Goal: Information Seeking & Learning: Learn about a topic

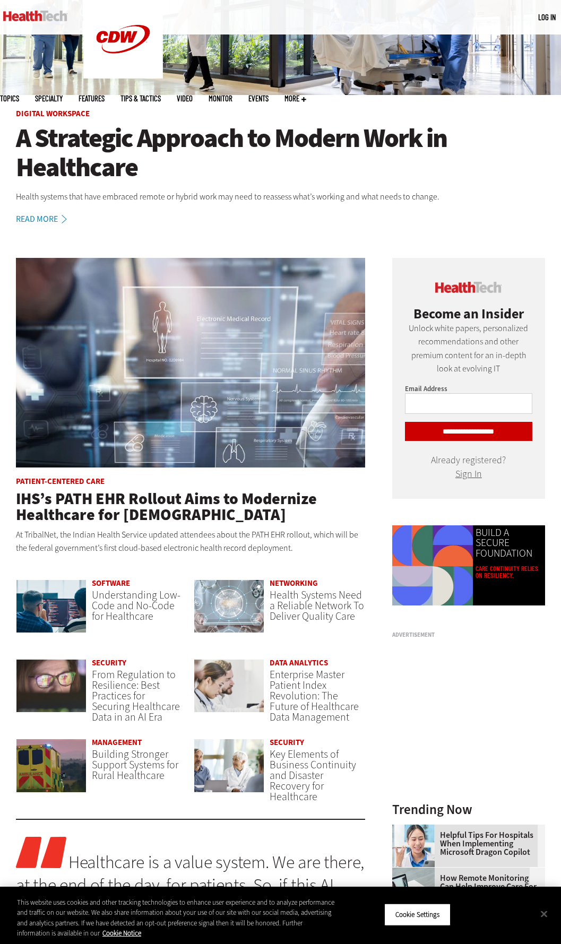
scroll to position [212, 0]
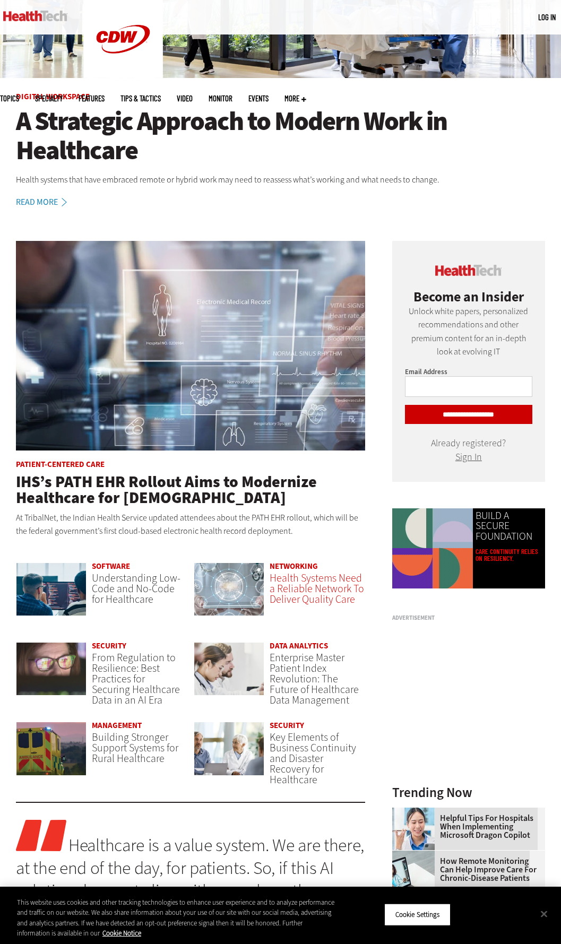
click at [288, 591] on span "Health Systems Need a Reliable Network To Deliver Quality Care" at bounding box center [317, 589] width 94 height 36
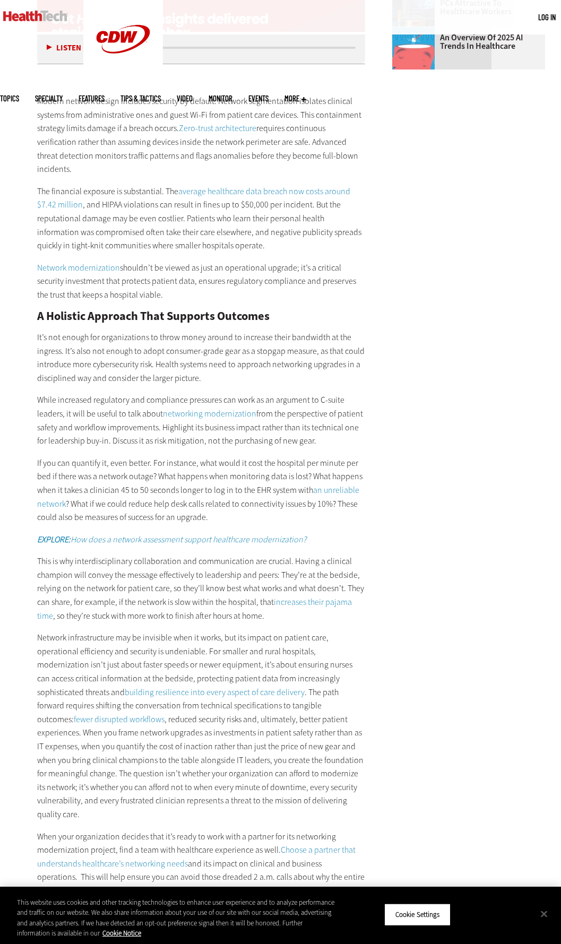
scroll to position [1539, 0]
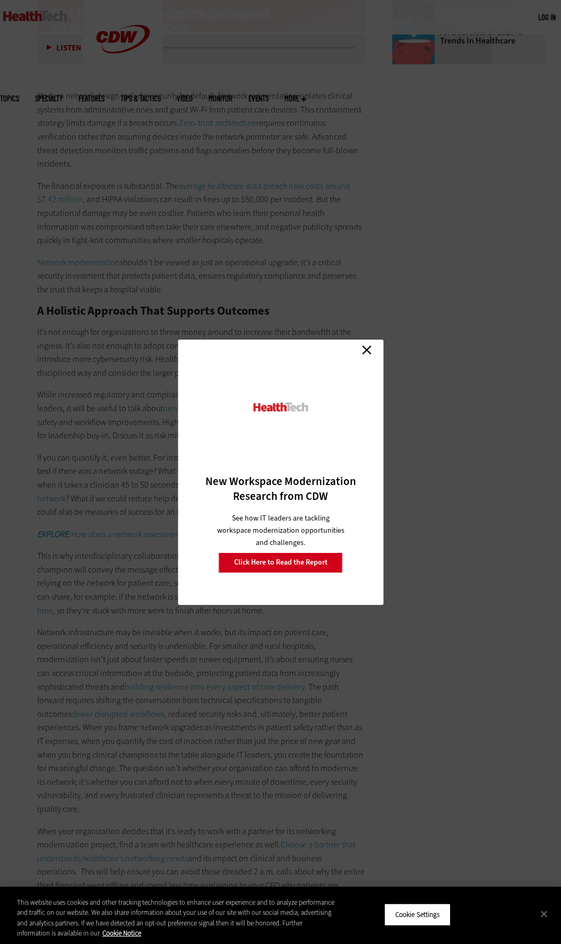
click at [362, 355] on link "Close" at bounding box center [367, 350] width 16 height 16
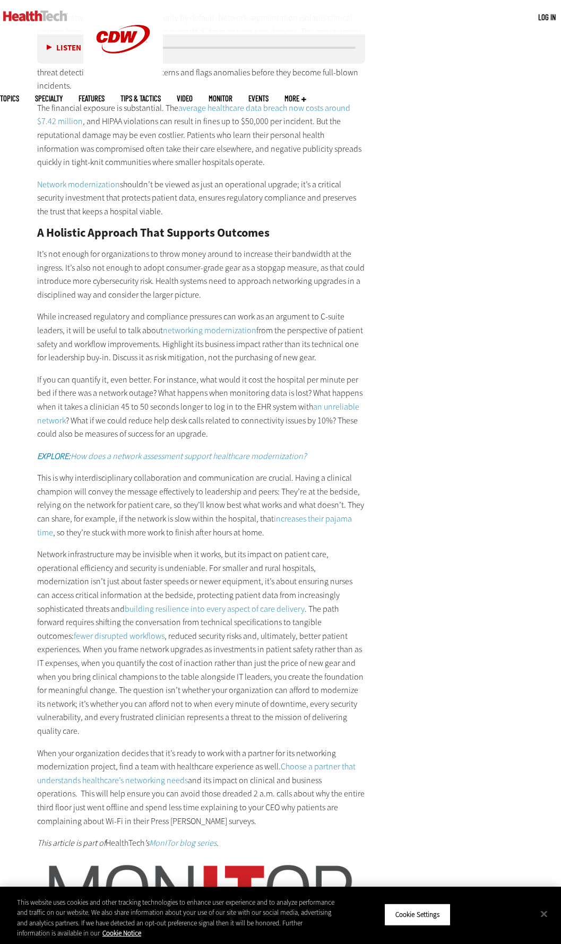
scroll to position [1646, 0]
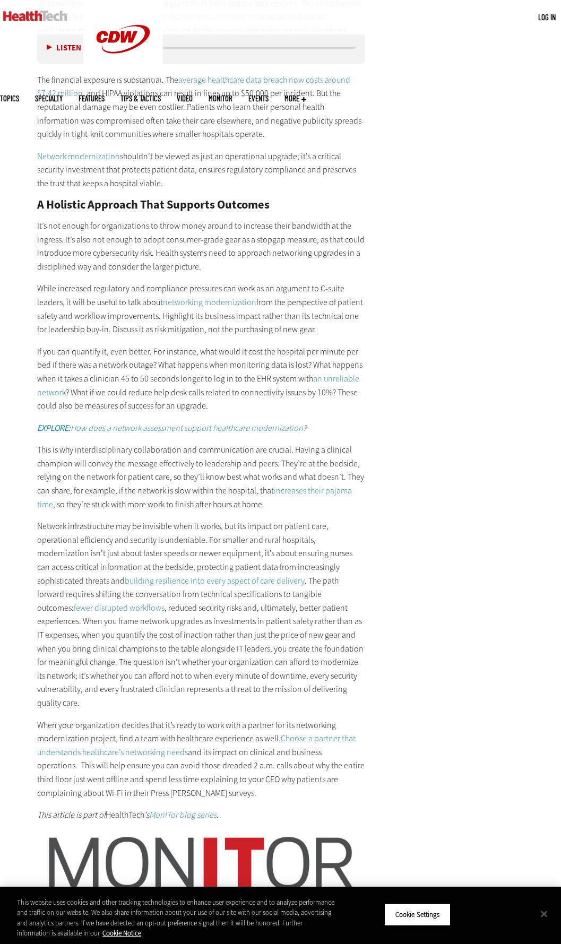
click at [194, 512] on div "Modern network design includes security by default. Network segmentation isolat…" at bounding box center [201, 391] width 328 height 861
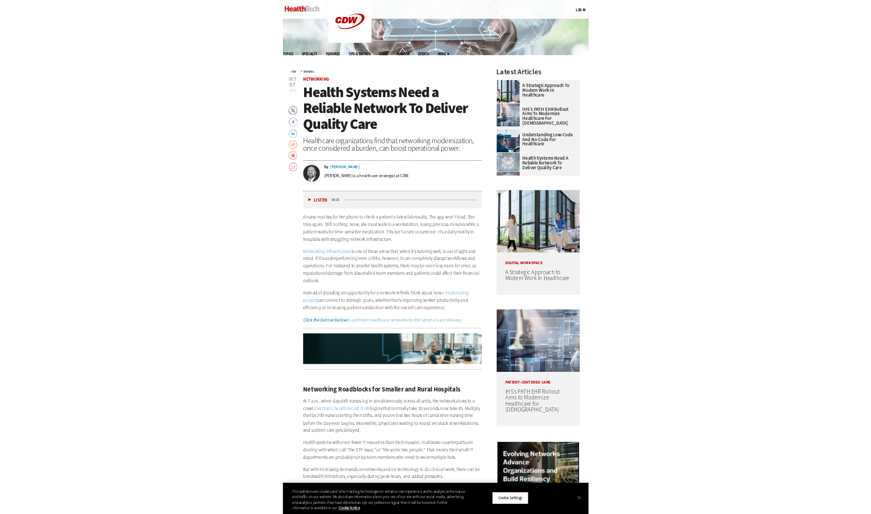
scroll to position [53, 0]
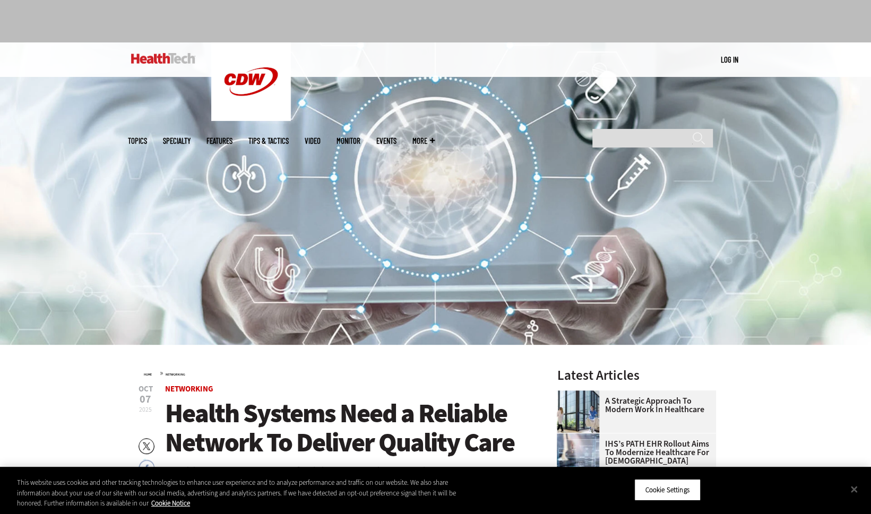
click at [468, 199] on img at bounding box center [435, 193] width 871 height 303
